Goal: Task Accomplishment & Management: Complete application form

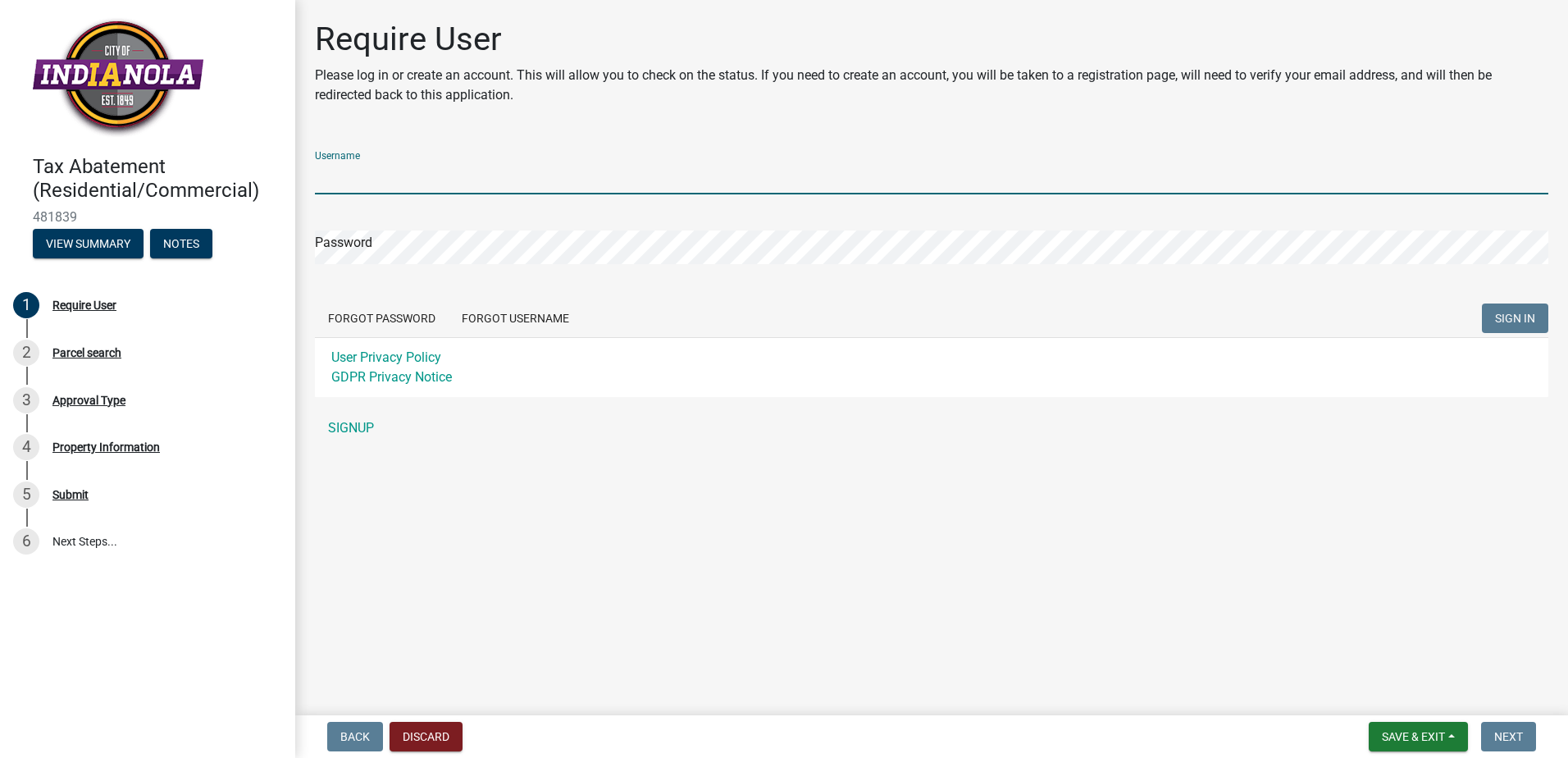
click at [392, 163] on input "Username" at bounding box center [931, 178] width 1234 height 34
type input "IowaStarts"
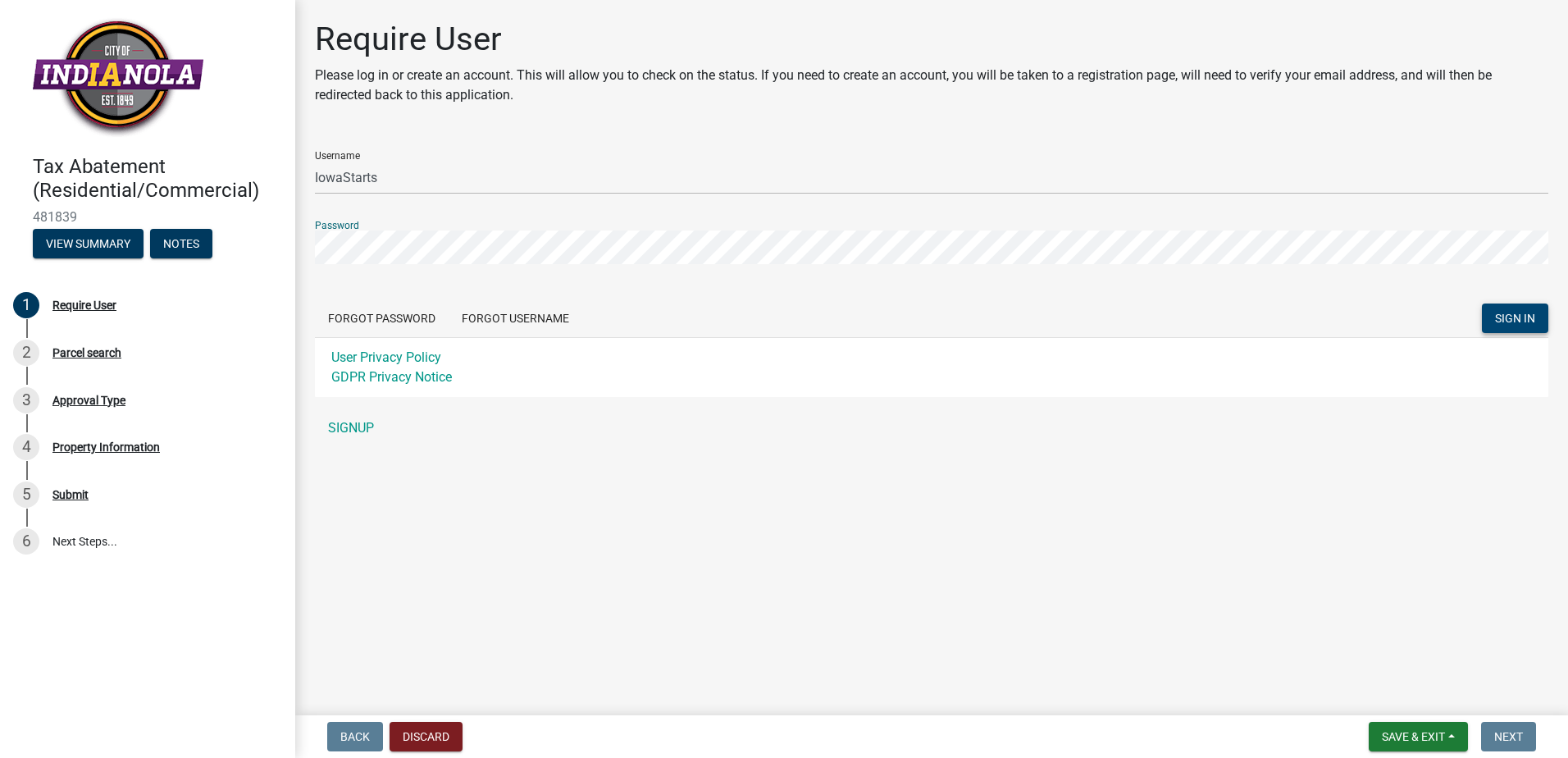
click at [1510, 314] on span "SIGN IN" at bounding box center [1515, 318] width 40 height 13
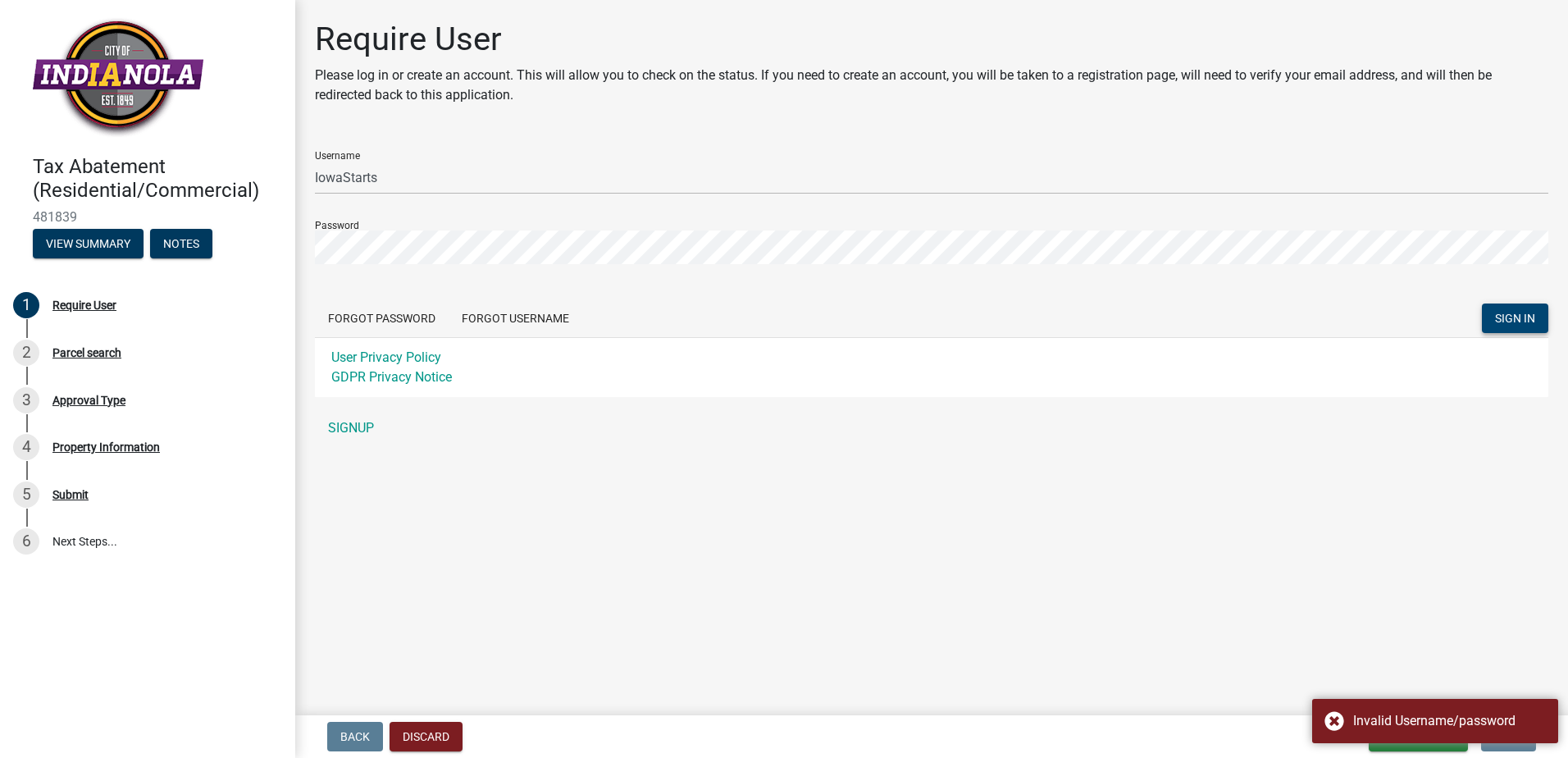
drag, startPoint x: 1344, startPoint y: 716, endPoint x: 1229, endPoint y: 684, distance: 119.4
click at [1344, 716] on div "Invalid Username/password" at bounding box center [1435, 720] width 246 height 44
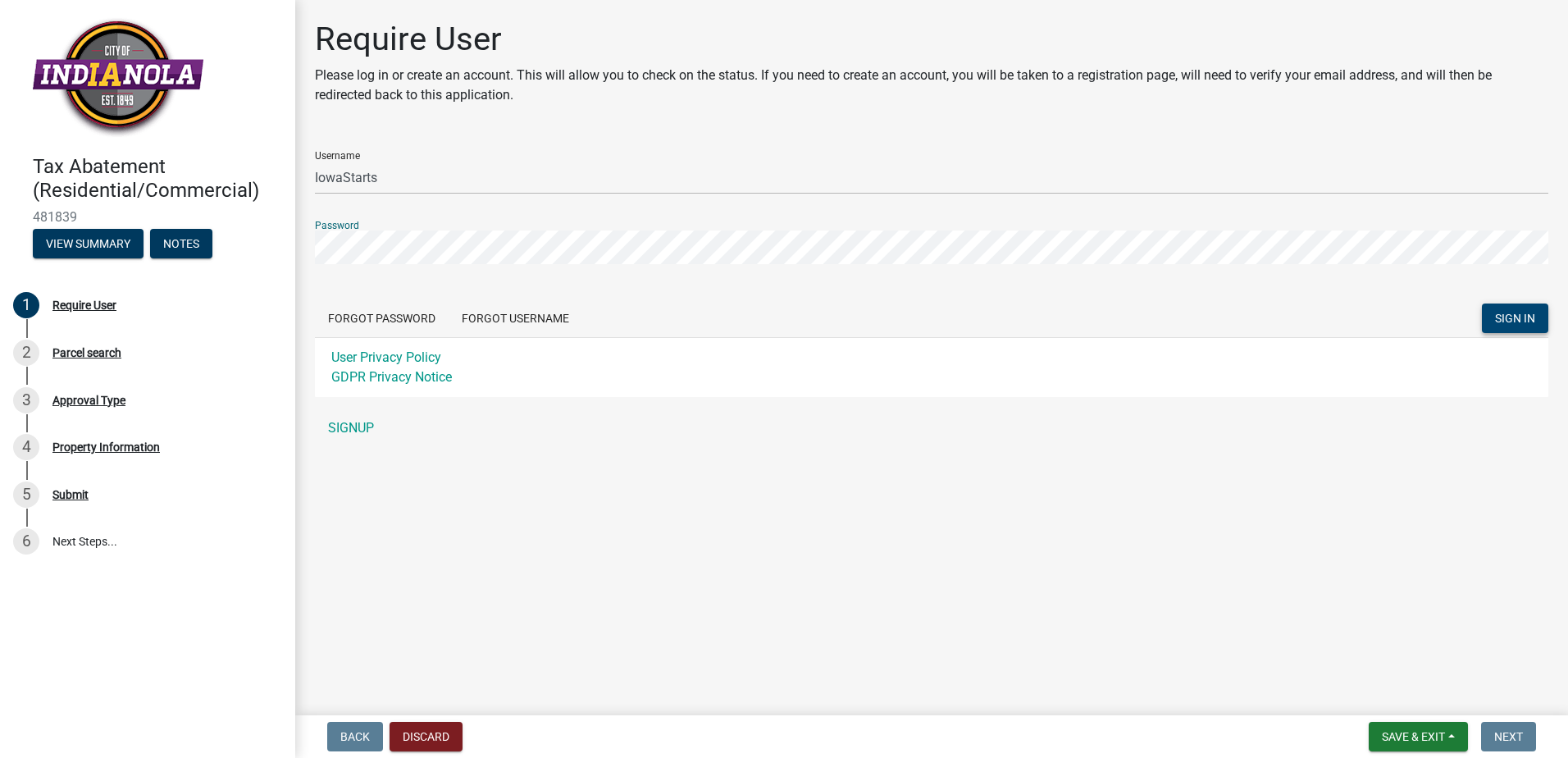
click at [295, 250] on div "Tax Abatement (Residential/Commercial) 481839 View Summary Notes 1 Require User…" at bounding box center [784, 379] width 1568 height 758
click at [1533, 314] on span "SIGN IN" at bounding box center [1515, 318] width 40 height 13
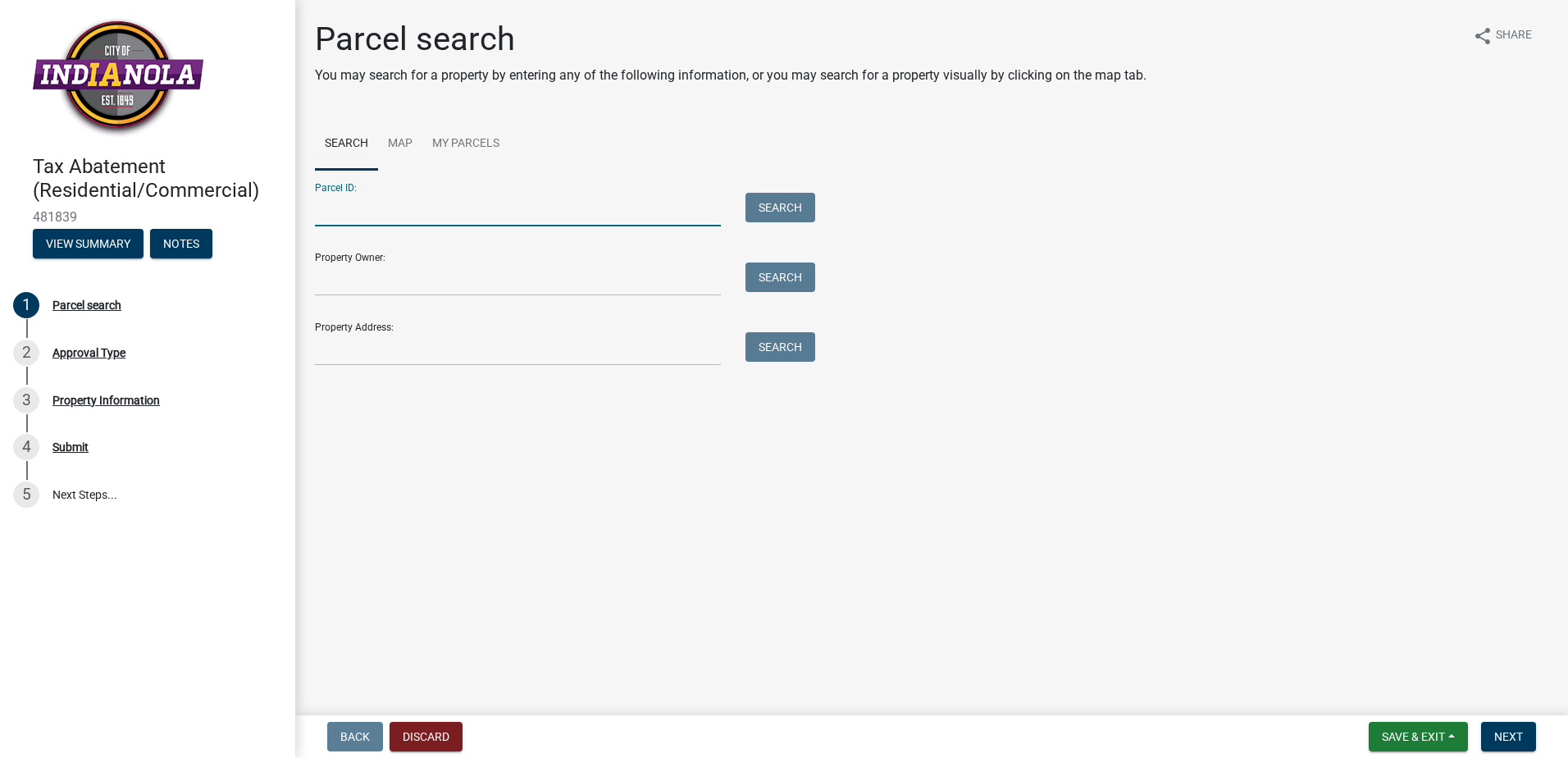
click at [338, 218] on input "Parcel ID:" at bounding box center [517, 210] width 406 height 34
click at [347, 347] on input "Property Address:" at bounding box center [517, 349] width 406 height 34
click at [331, 350] on input "Property Address:" at bounding box center [517, 349] width 406 height 34
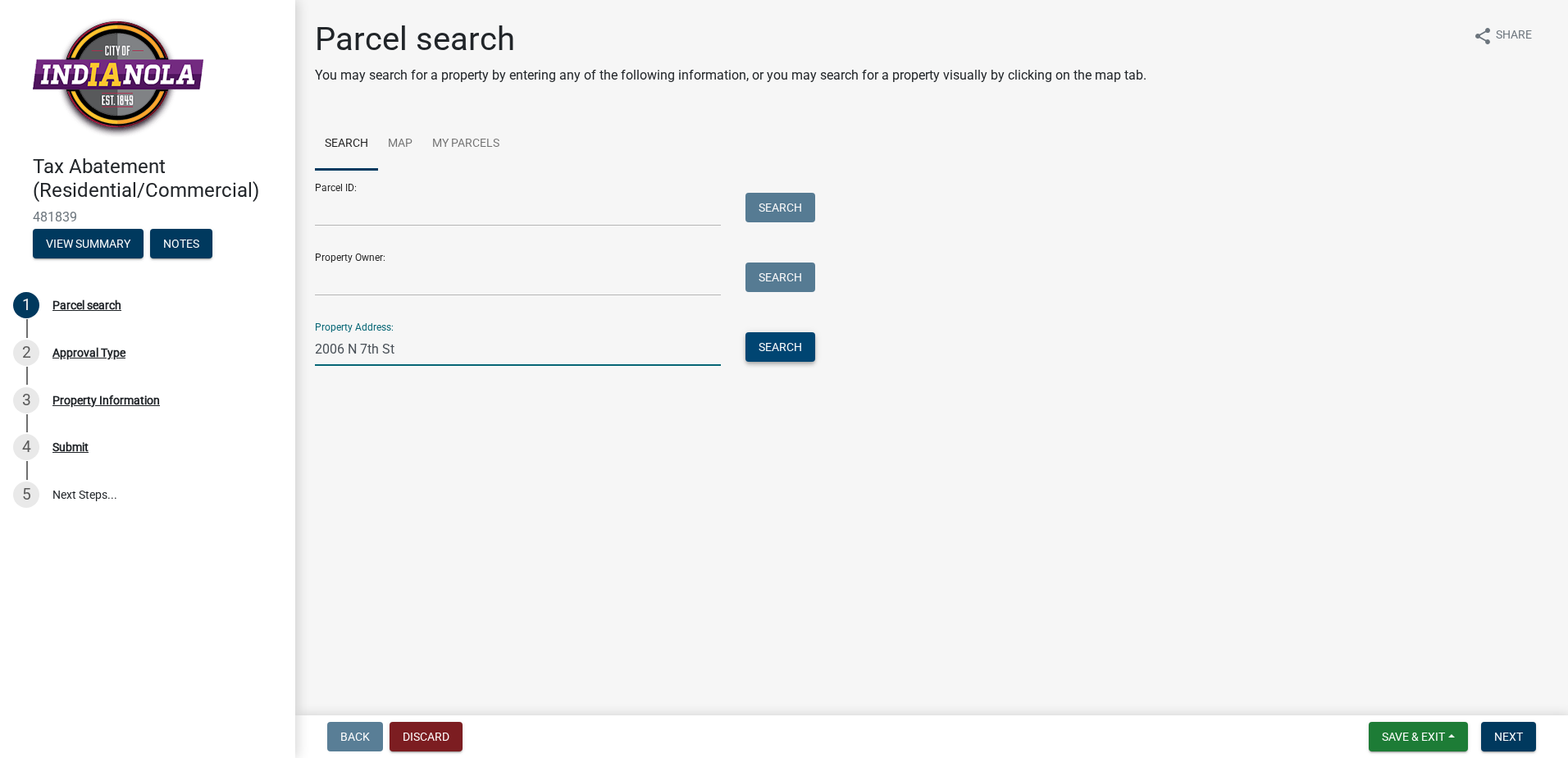
type input "2006 N 7th St"
click at [785, 343] on button "Search" at bounding box center [781, 347] width 70 height 29
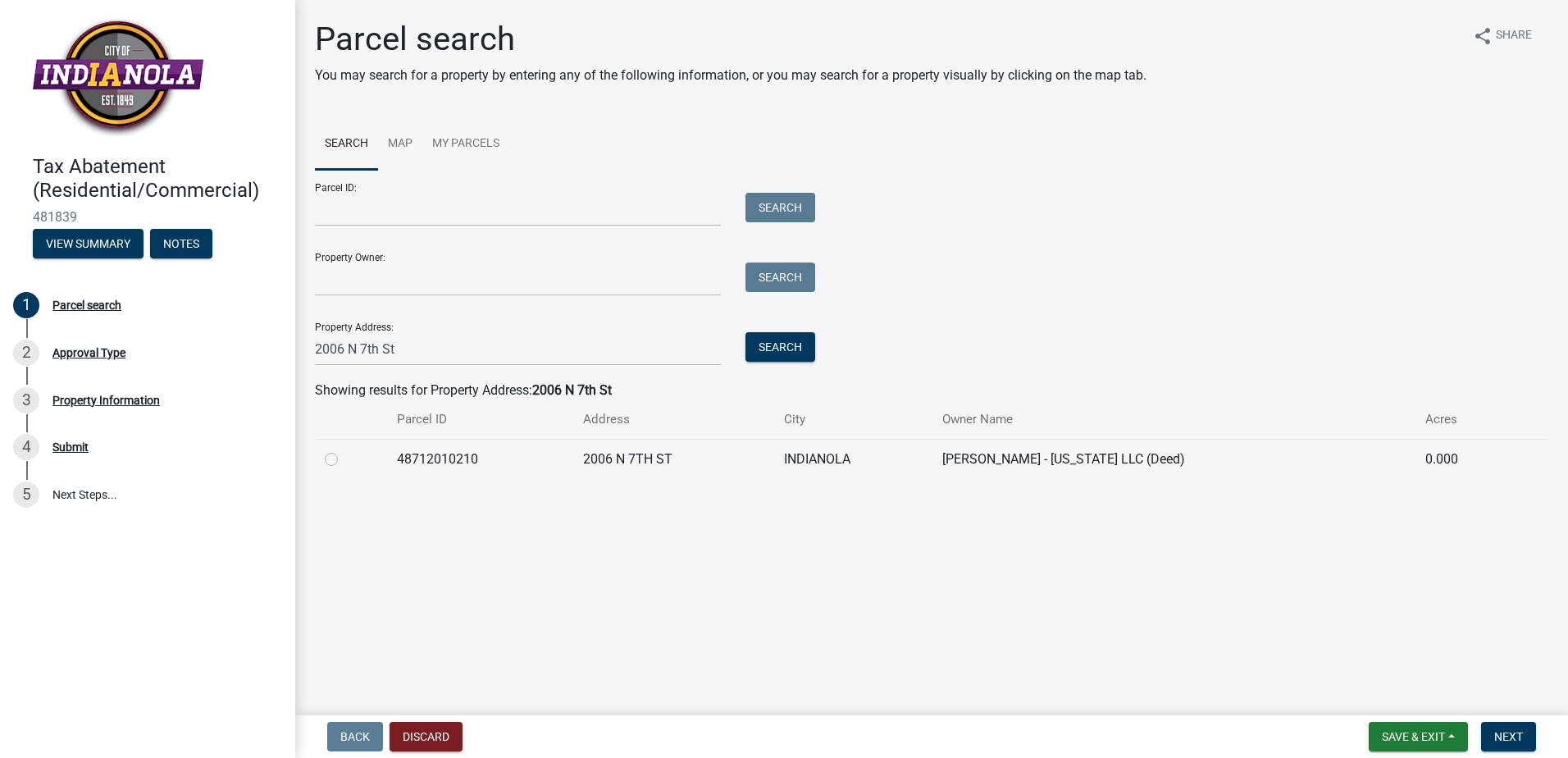
click at [345, 449] on label at bounding box center [345, 449] width 0 height 0
click at [345, 455] on input "radio" at bounding box center [349, 454] width 10 height 10
radio input "true"
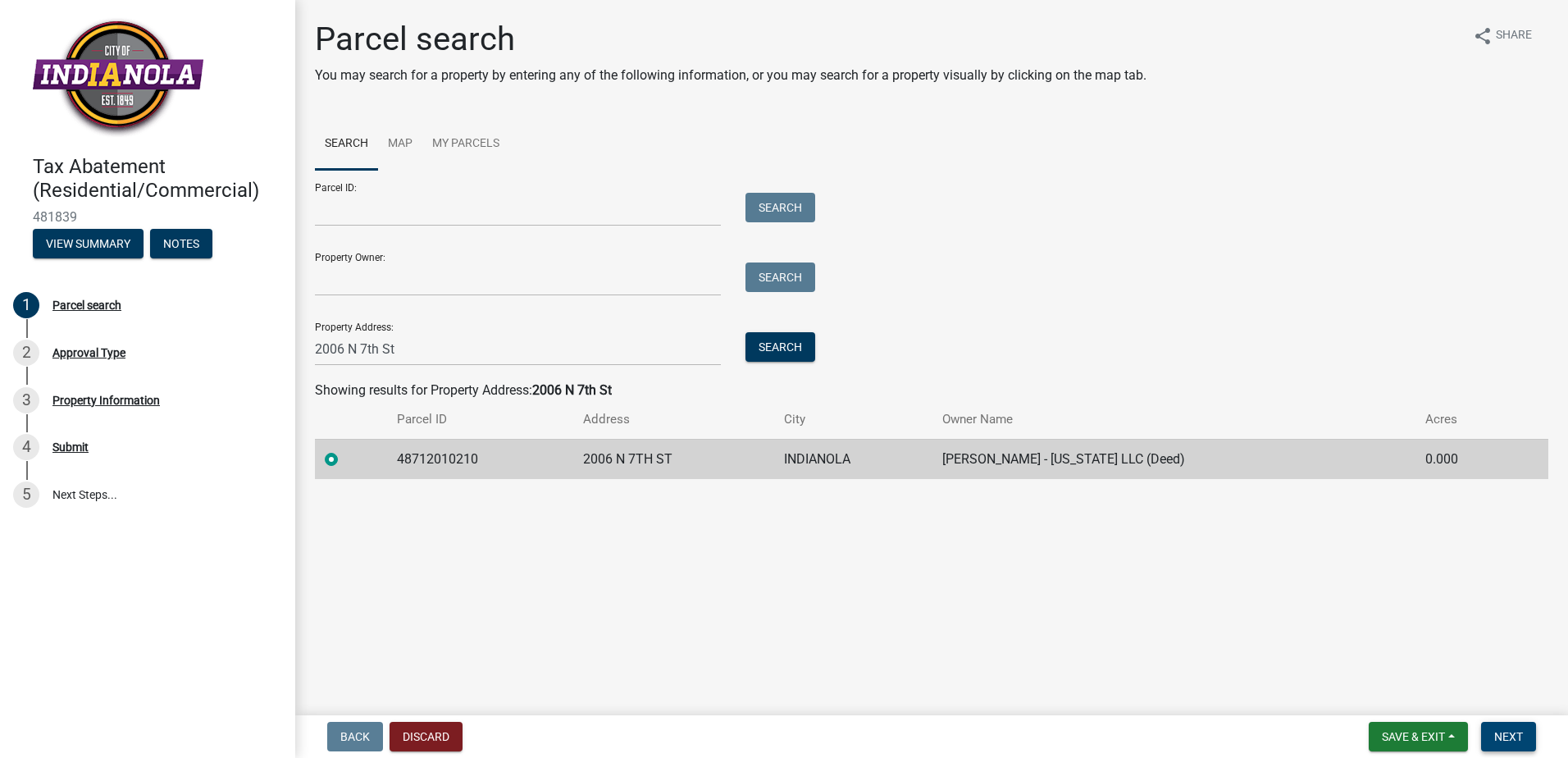
click at [1513, 735] on span "Next" at bounding box center [1509, 736] width 28 height 13
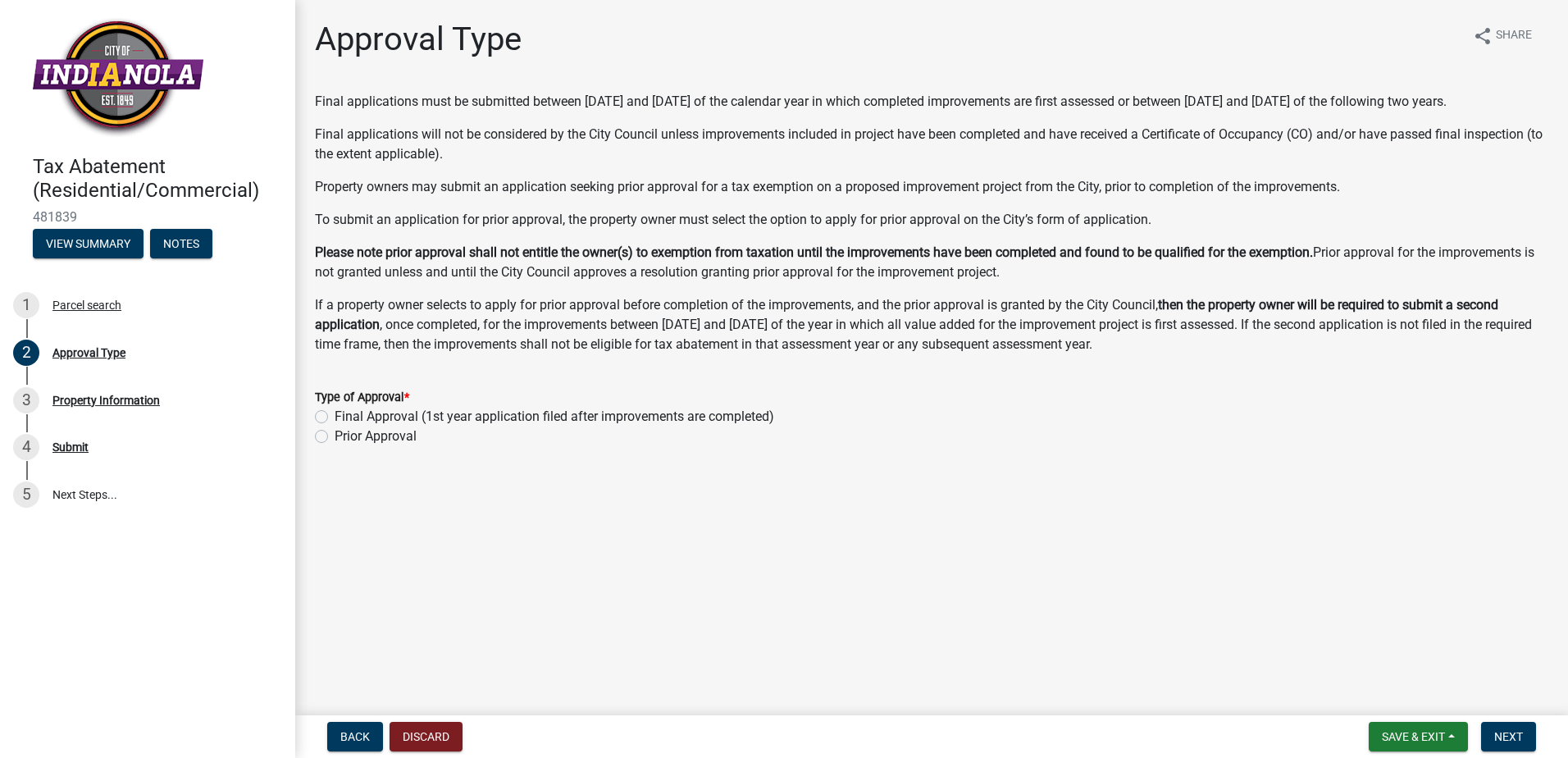
click at [377, 427] on label "Final Approval (1st year application filed after improvements are completed)" at bounding box center [554, 416] width 440 height 20
click at [346, 417] on input "Final Approval (1st year application filed after improvements are completed)" at bounding box center [339, 411] width 10 height 10
radio input "true"
click at [1509, 732] on span "Next" at bounding box center [1509, 736] width 28 height 13
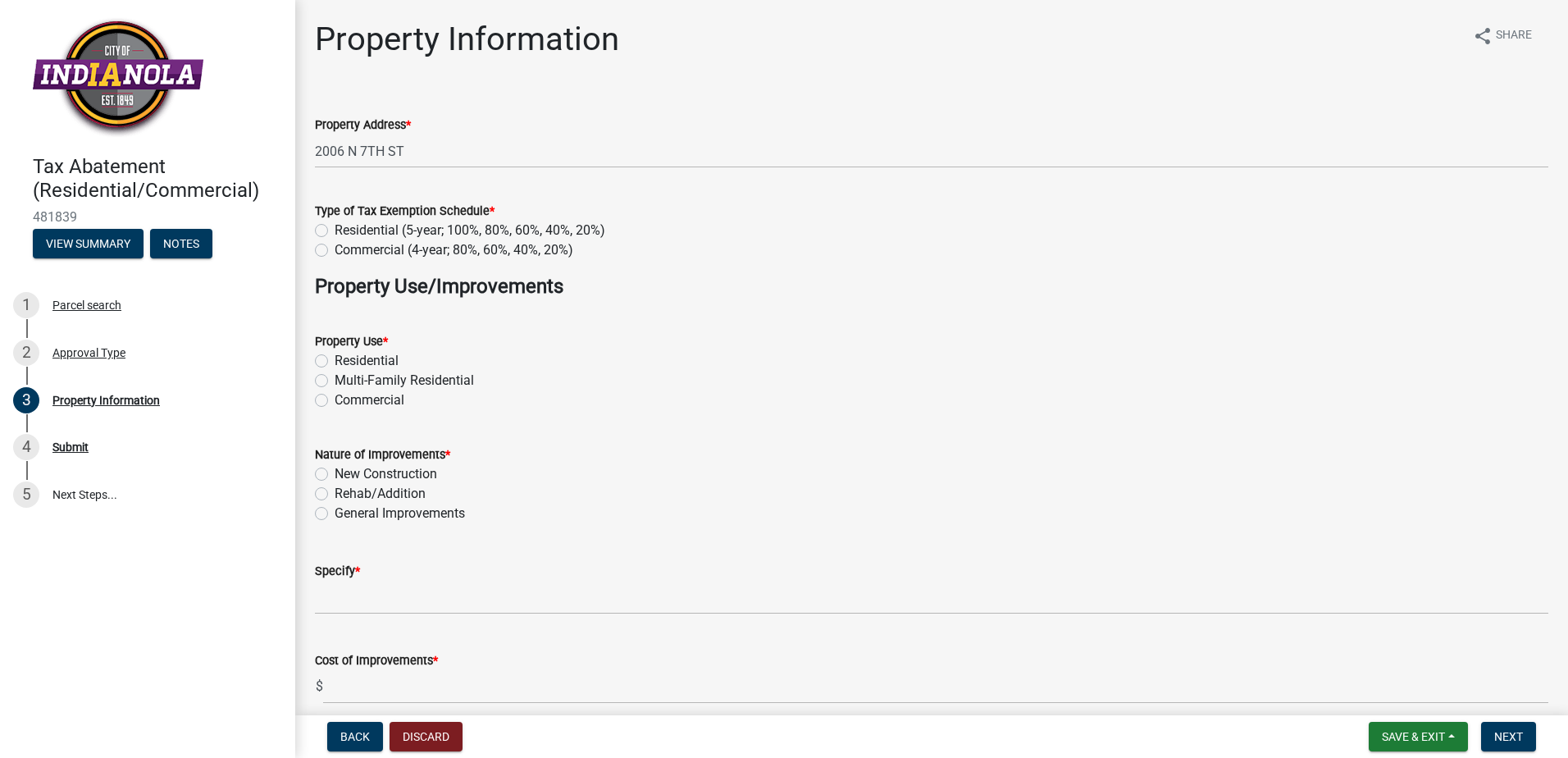
click at [351, 232] on label "Residential (5-year; 100%, 80%, 60%, 40%, 20%)" at bounding box center [469, 230] width 270 height 20
click at [346, 232] on input "Residential (5-year; 100%, 80%, 60%, 40%, 20%)" at bounding box center [339, 225] width 10 height 10
radio input "true"
click at [360, 361] on label "Residential" at bounding box center [366, 361] width 64 height 20
click at [346, 361] on input "Residential" at bounding box center [339, 356] width 10 height 10
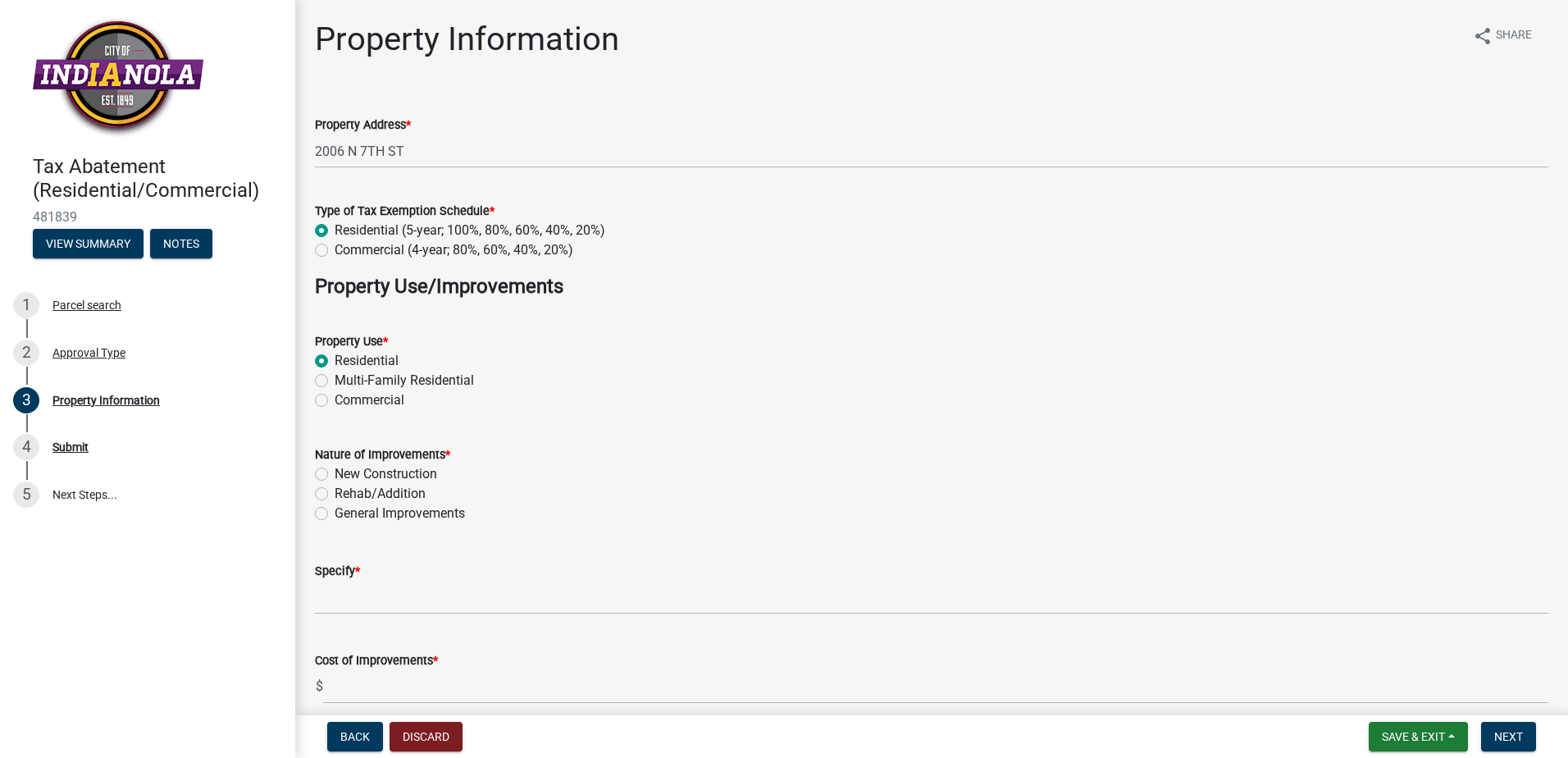
radio input "true"
click at [372, 473] on label "New Construction" at bounding box center [385, 474] width 103 height 20
click at [346, 473] on input "New Construction" at bounding box center [339, 469] width 10 height 10
radio input "true"
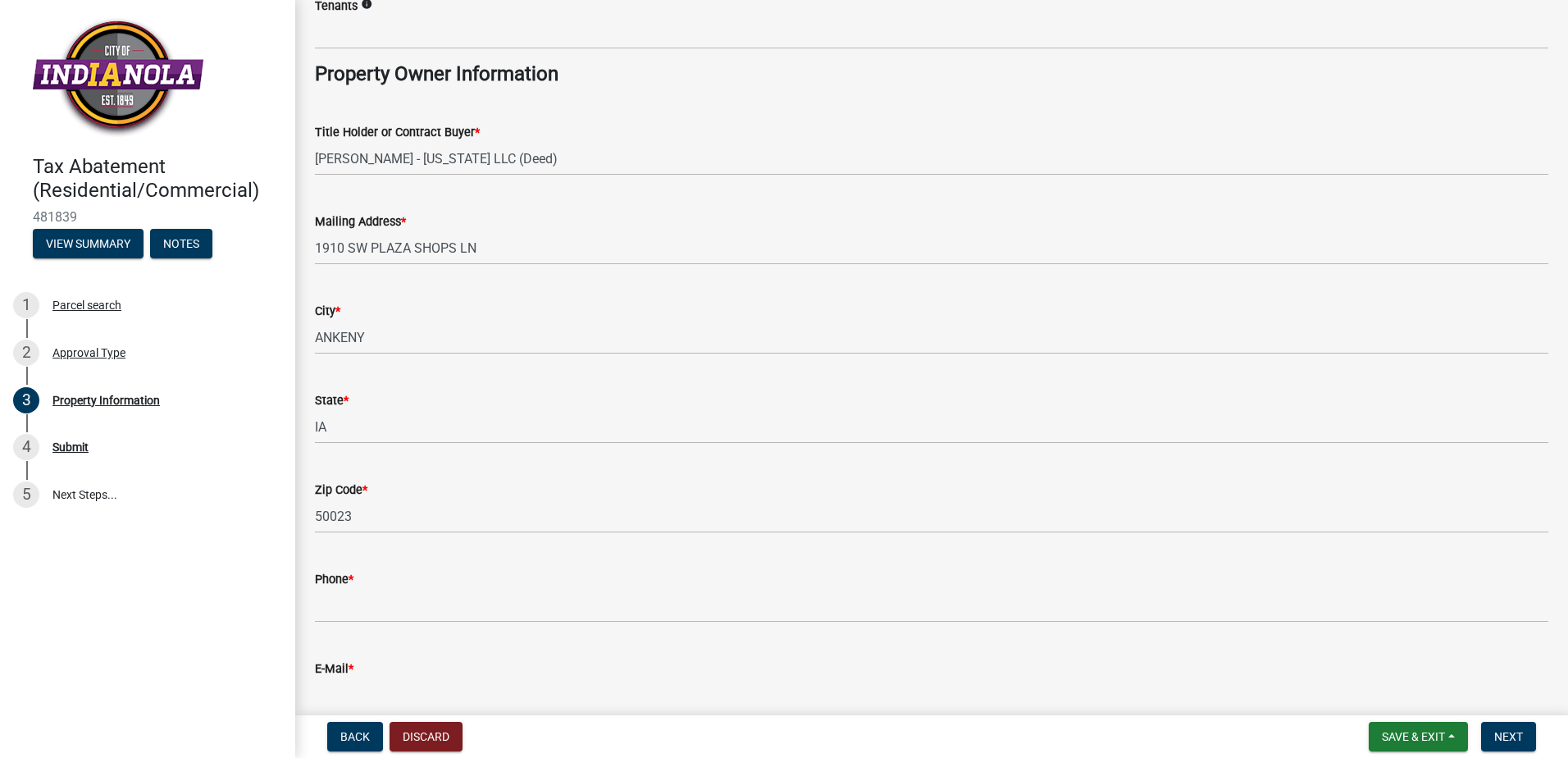
scroll to position [917, 0]
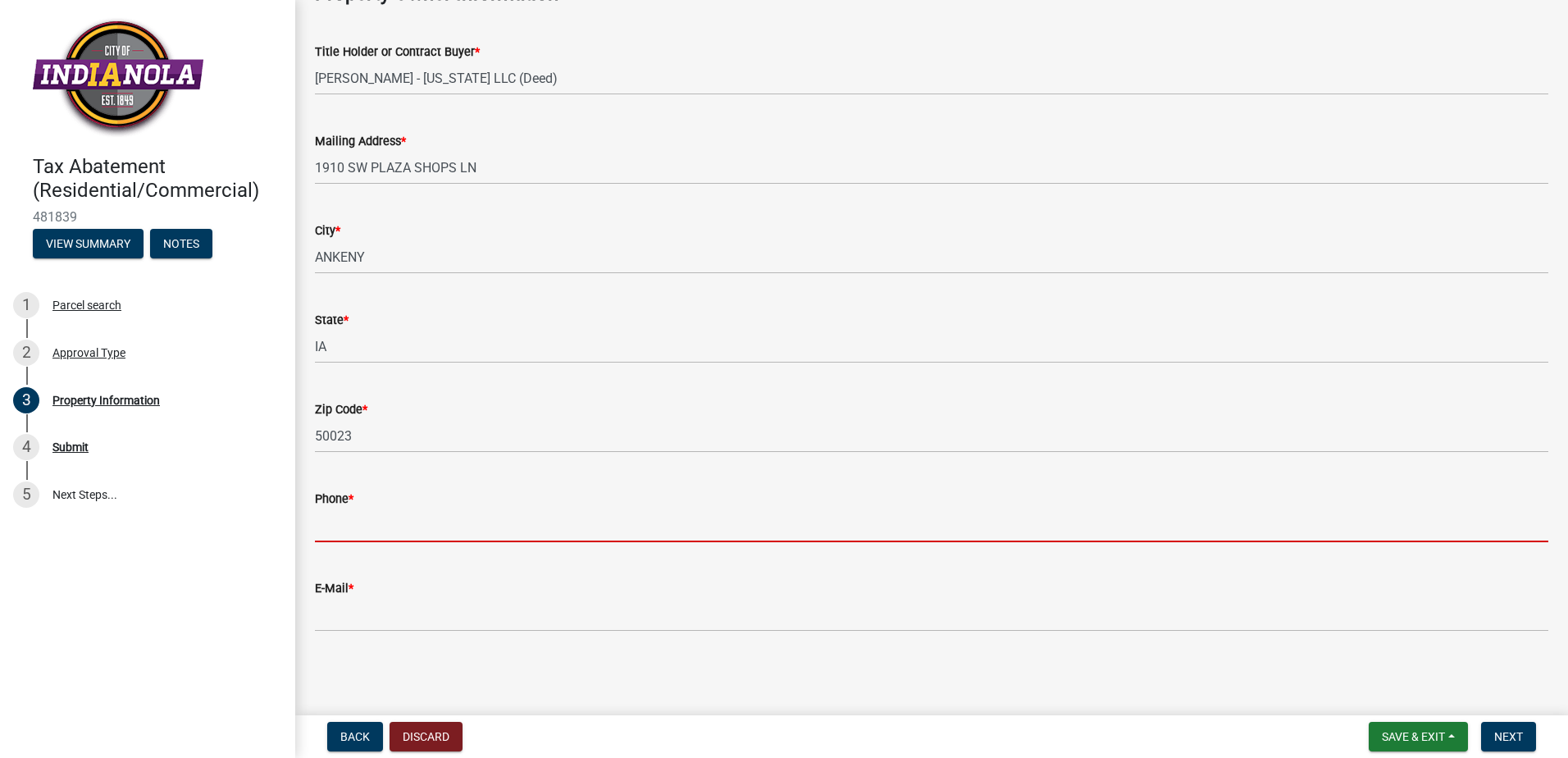
click at [396, 522] on input "Phone *" at bounding box center [931, 525] width 1234 height 34
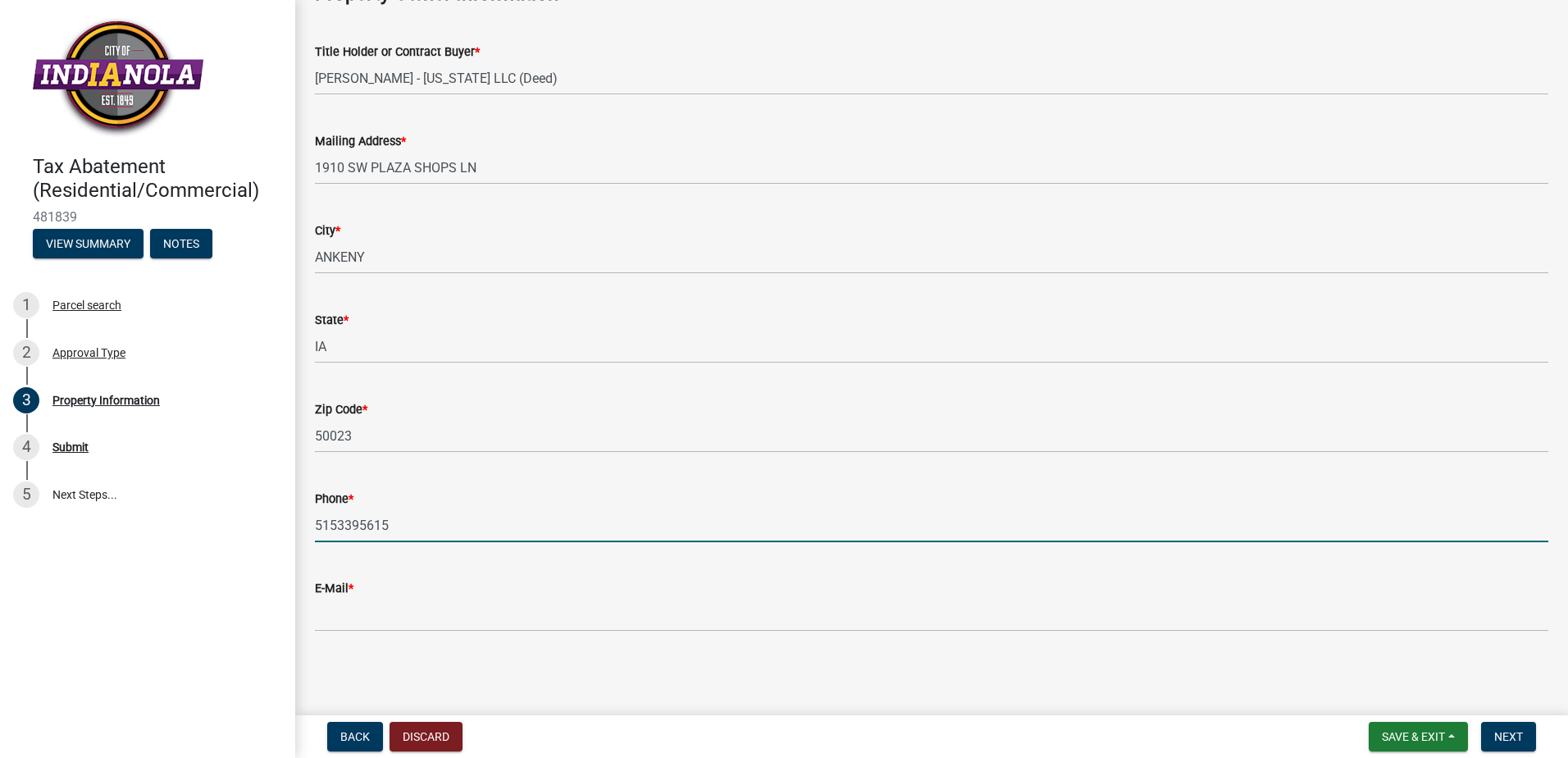
type input "5153395615"
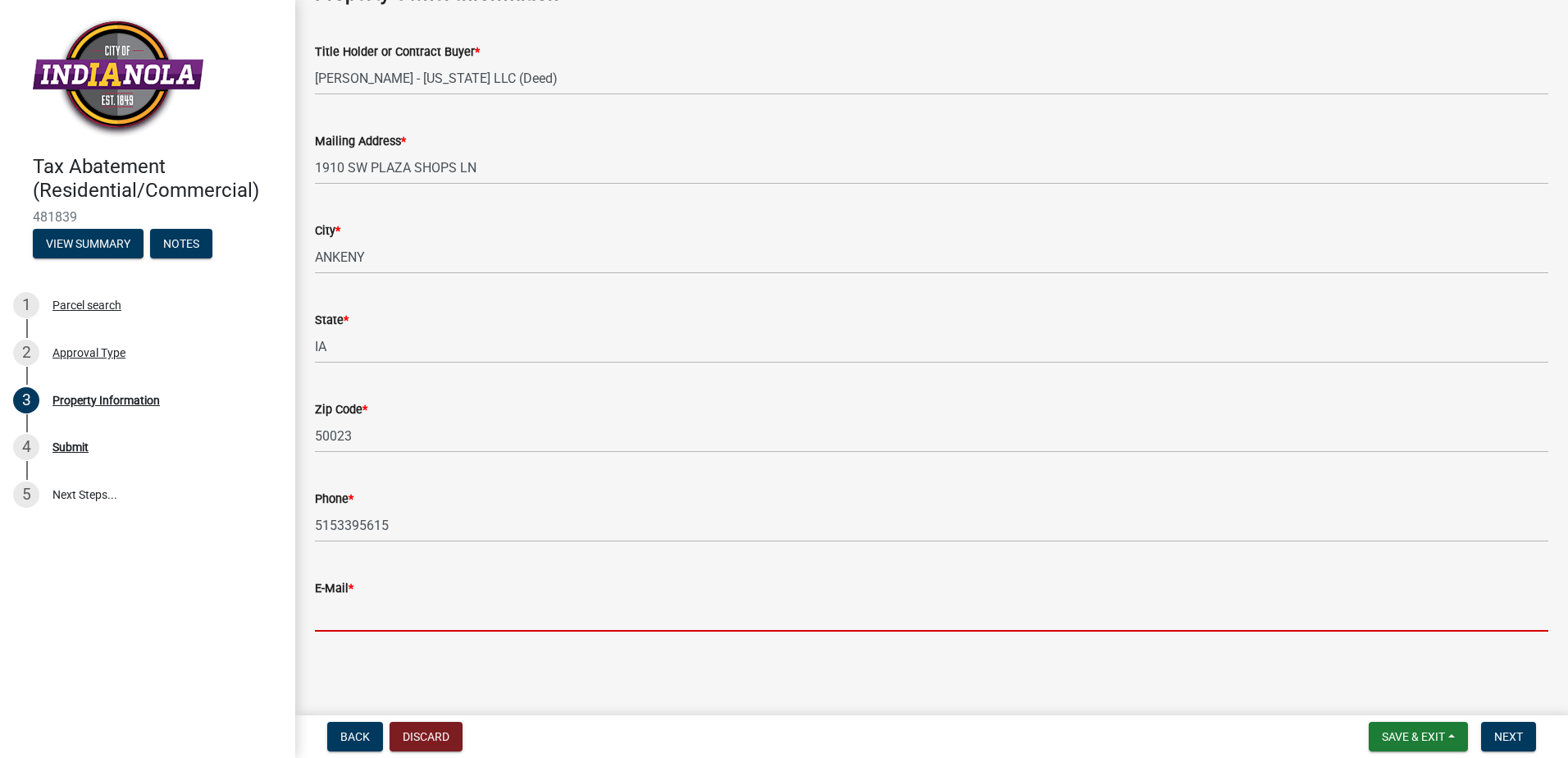
click at [728, 609] on input "E-Mail *" at bounding box center [931, 615] width 1234 height 34
type input "[EMAIL_ADDRESS][DOMAIN_NAME]"
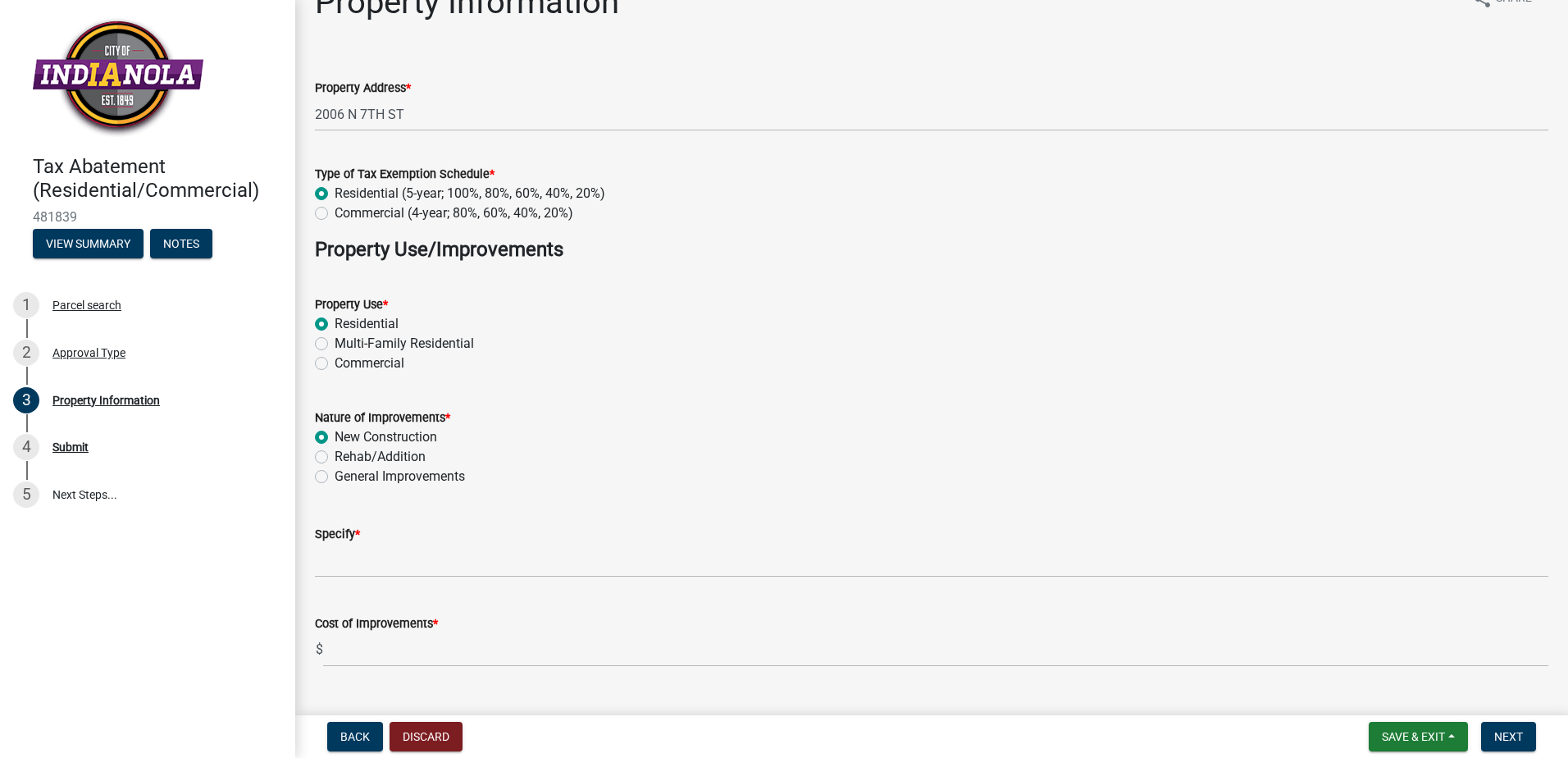
scroll to position [0, 0]
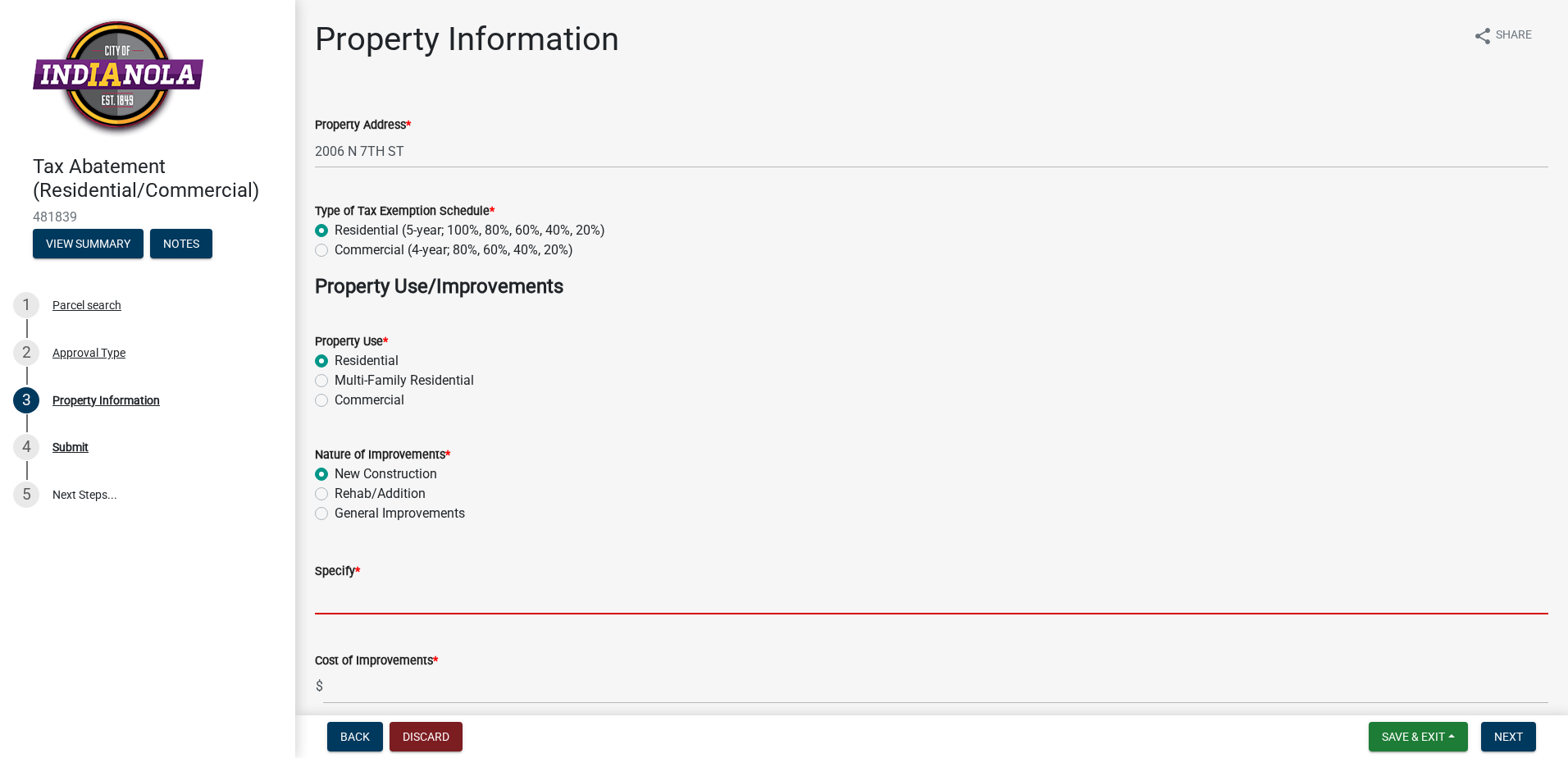
click at [450, 598] on input "Specify *" at bounding box center [931, 598] width 1234 height 34
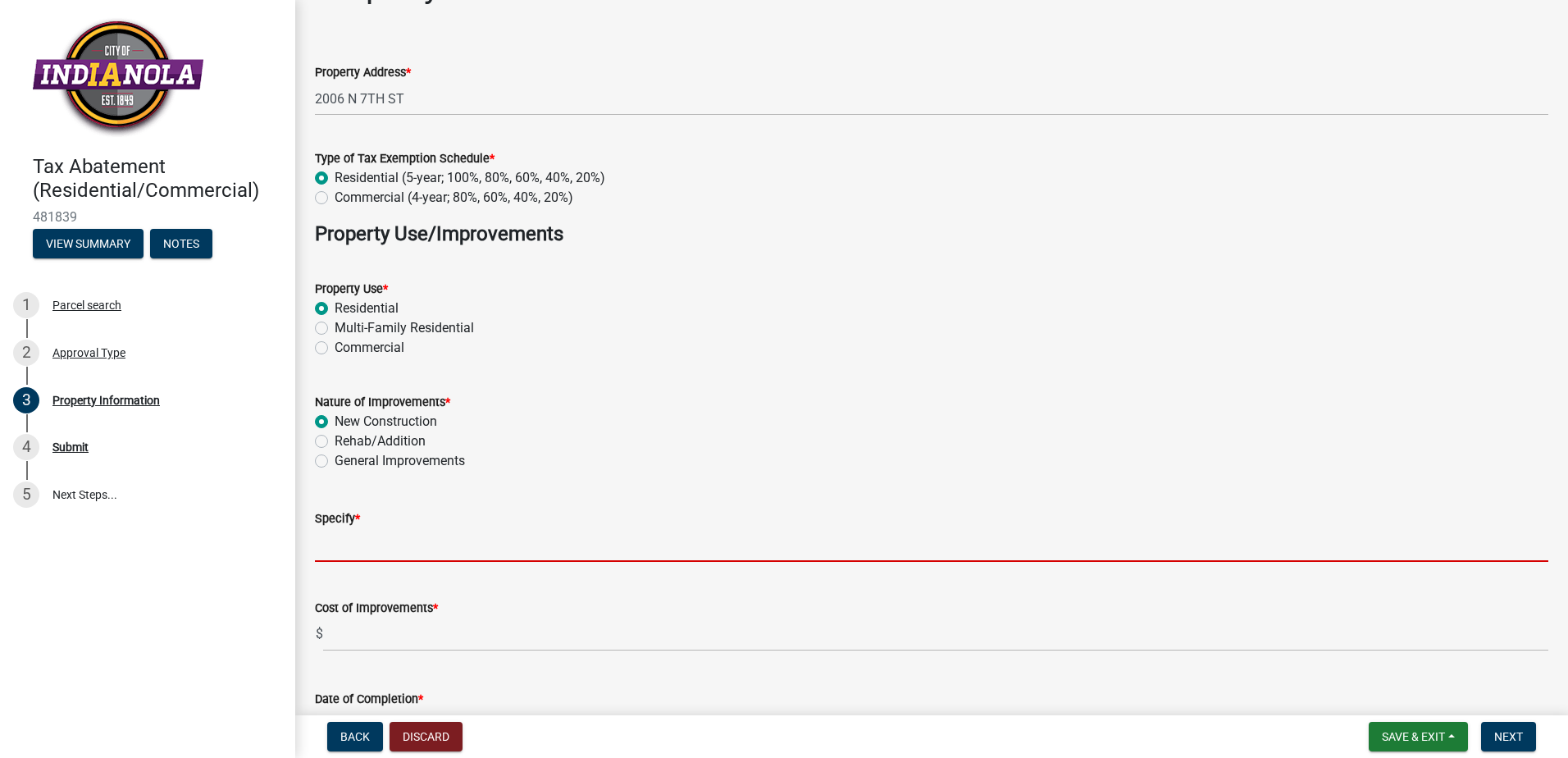
scroll to position [82, 0]
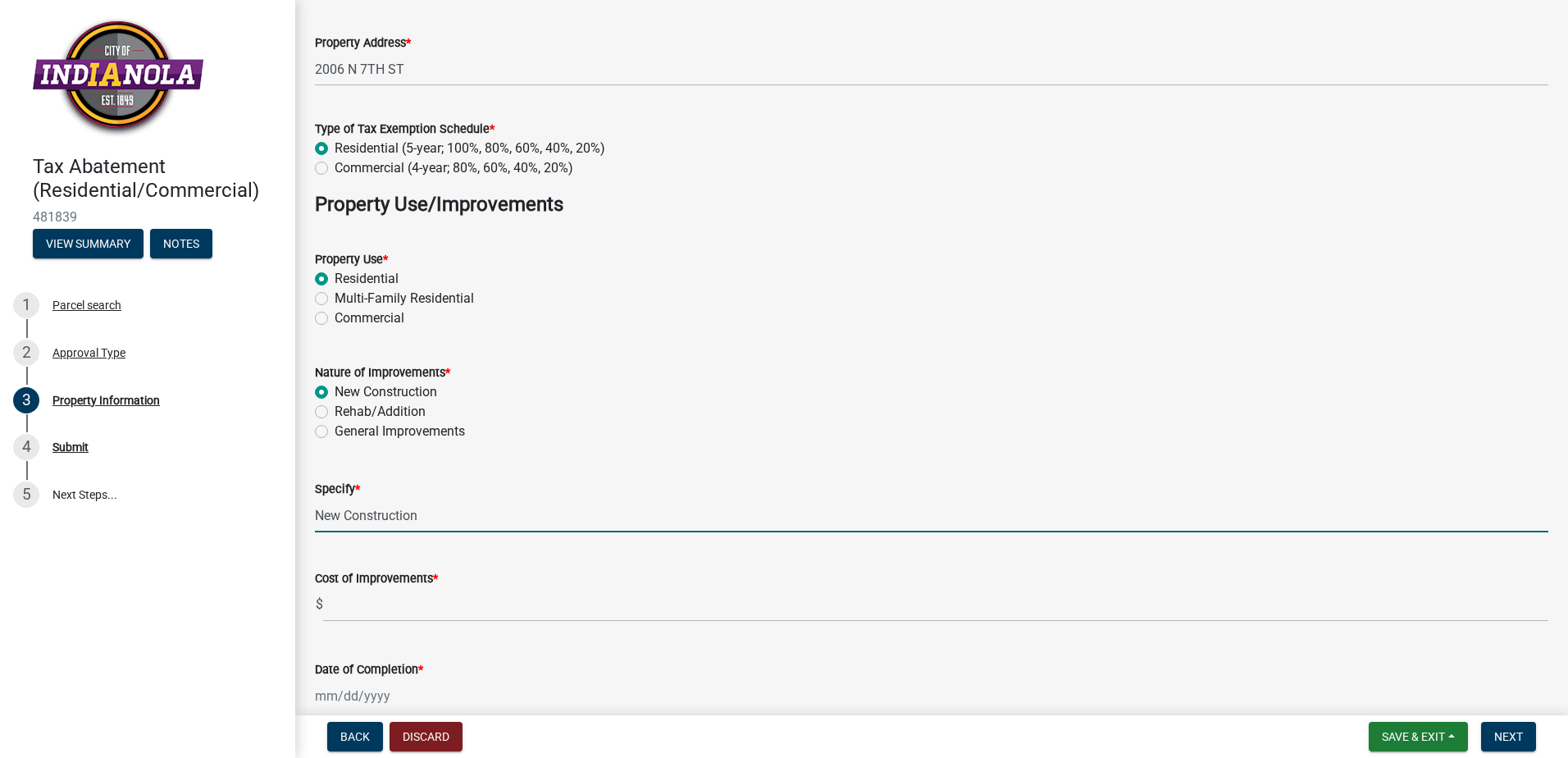
type input "New Construction"
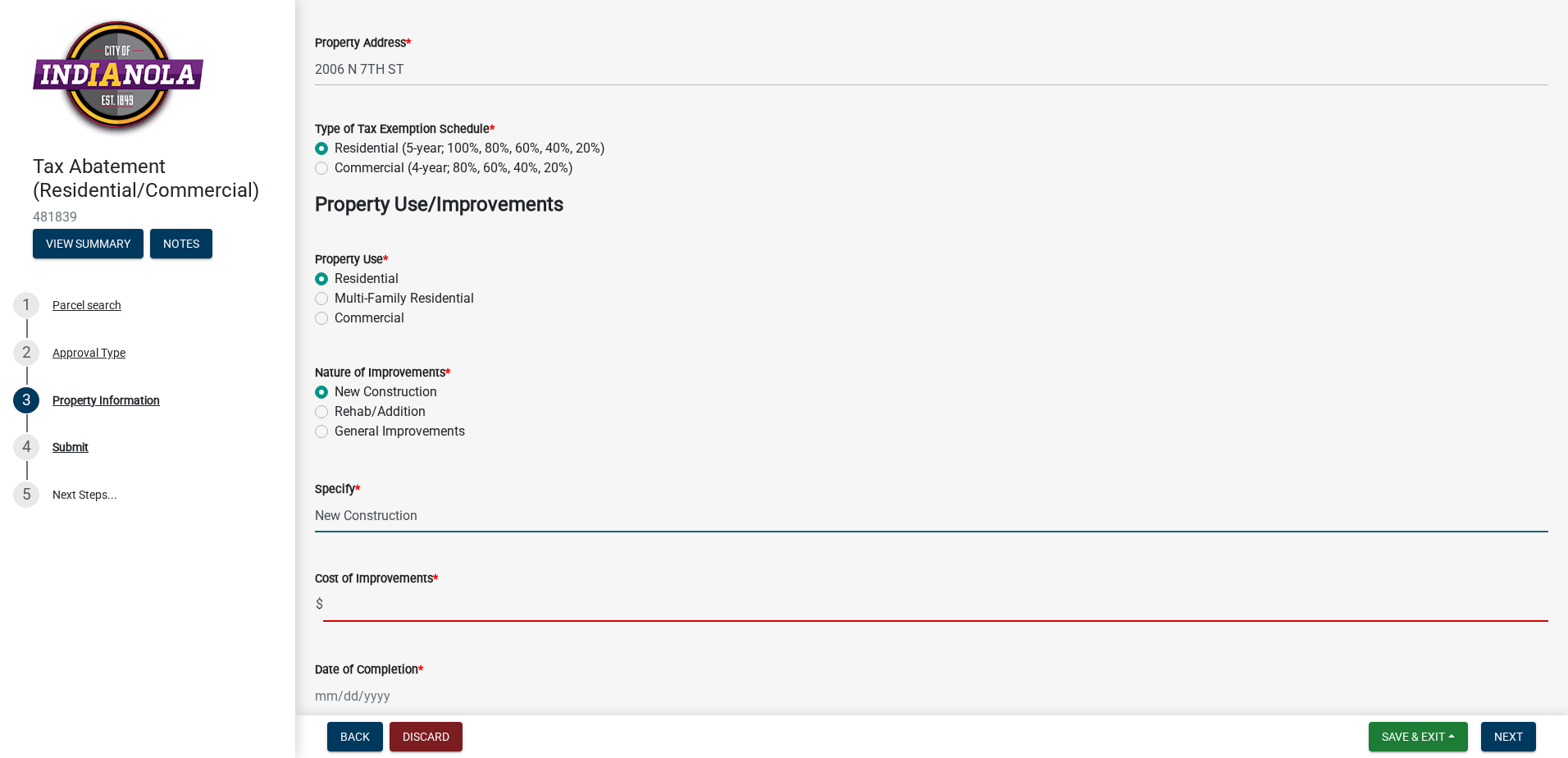
click at [450, 598] on input "text" at bounding box center [935, 605] width 1225 height 34
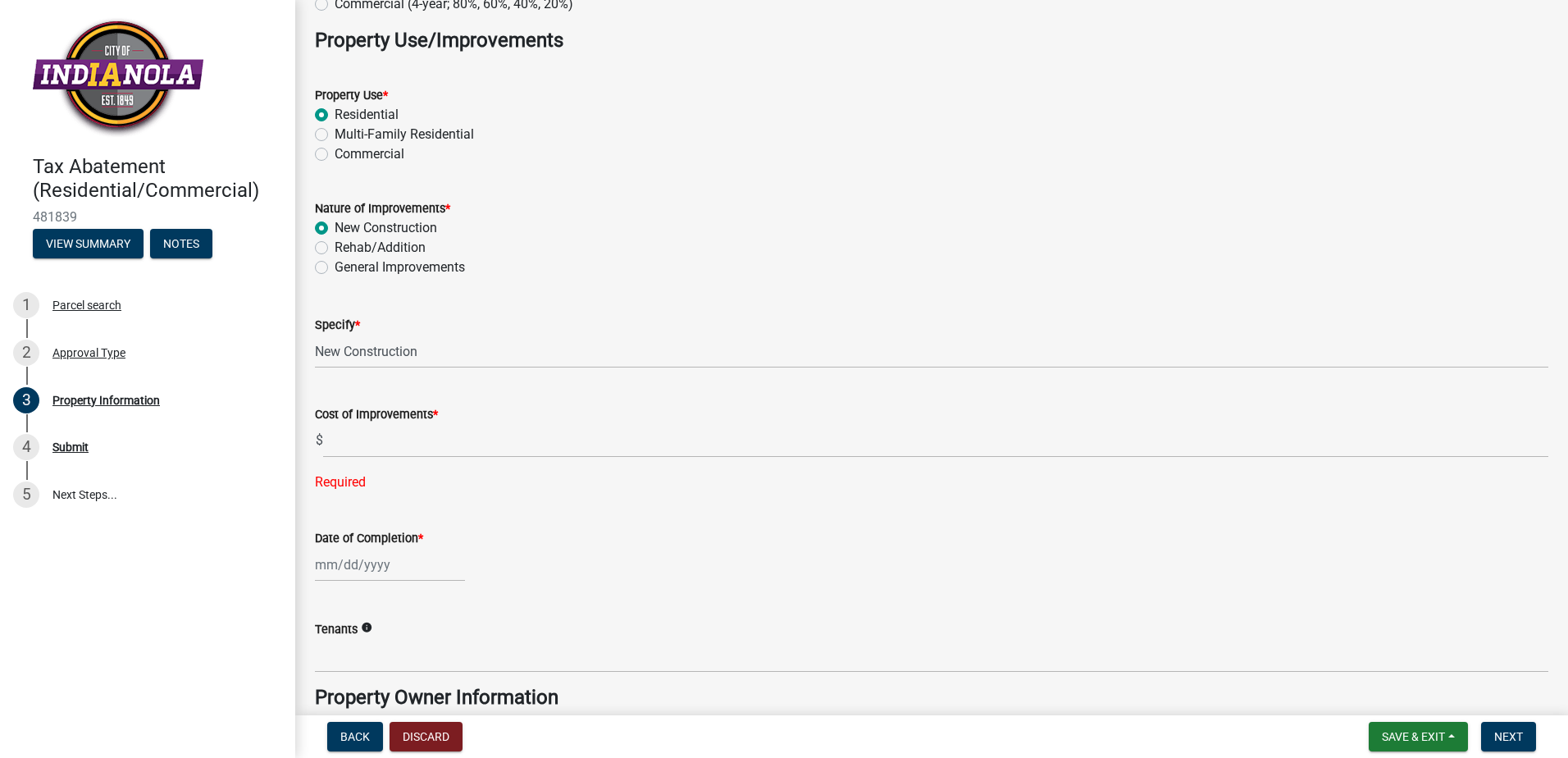
scroll to position [164, 0]
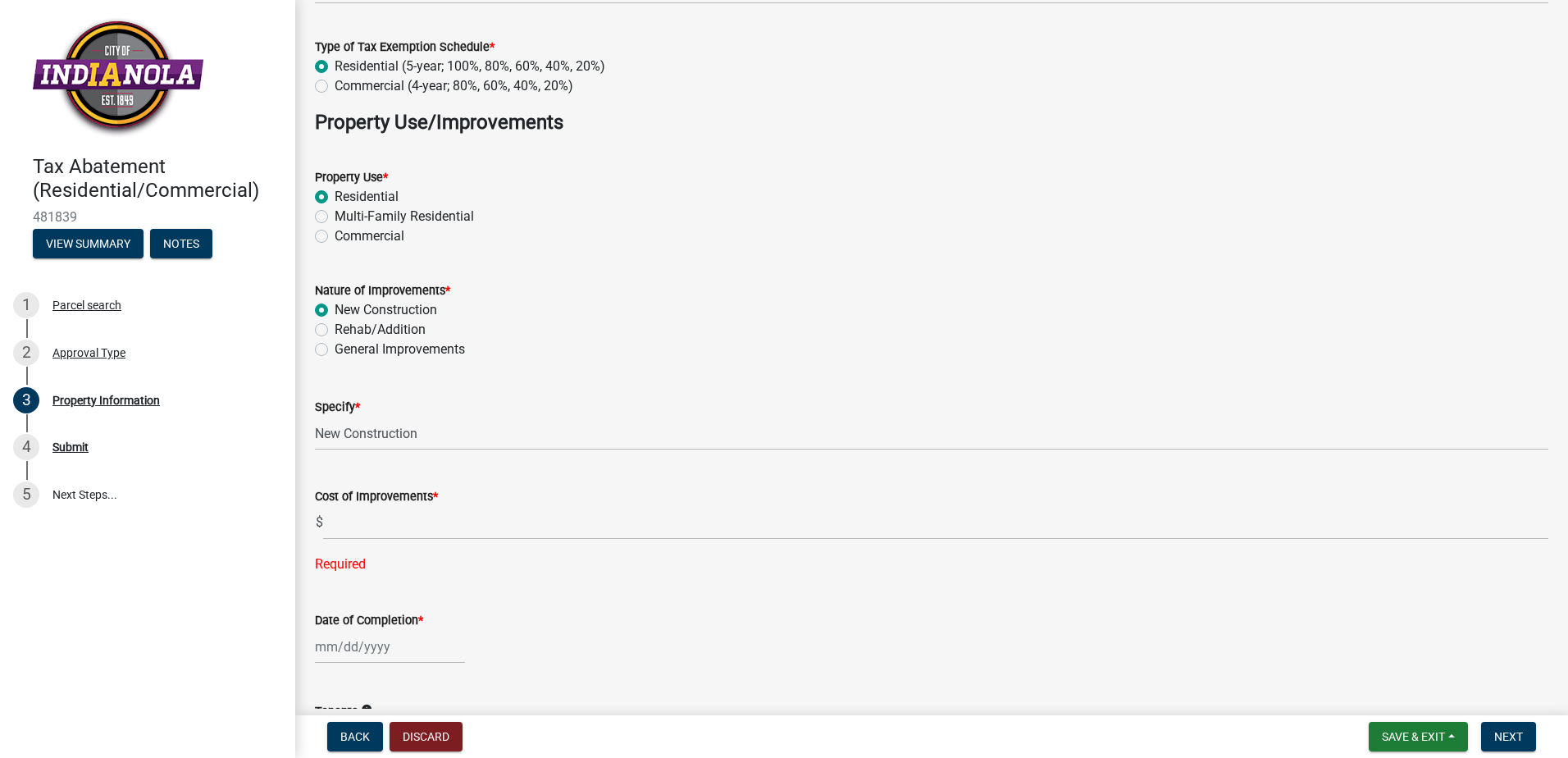
click at [1076, 296] on div "Nature of Improvements *" at bounding box center [931, 290] width 1234 height 20
